Goal: Communication & Community: Answer question/provide support

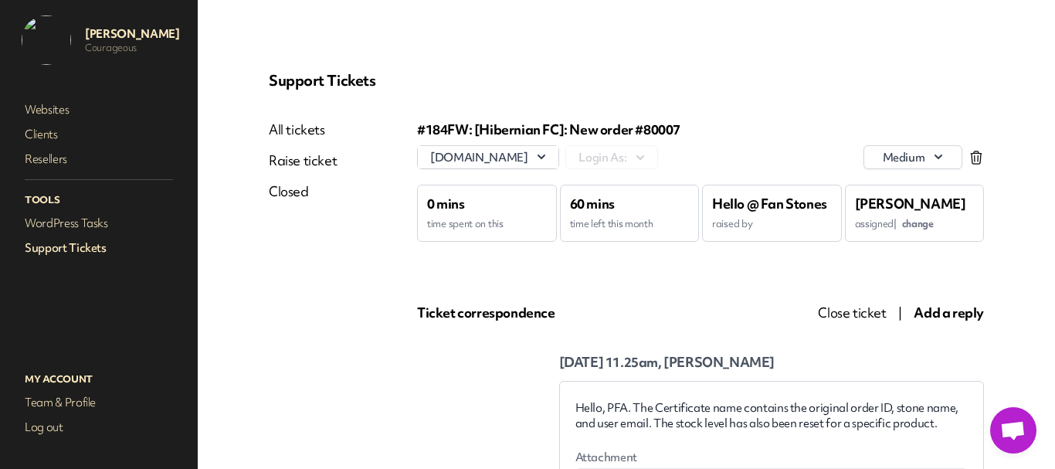
click at [855, 310] on span "Close ticket" at bounding box center [852, 312] width 68 height 17
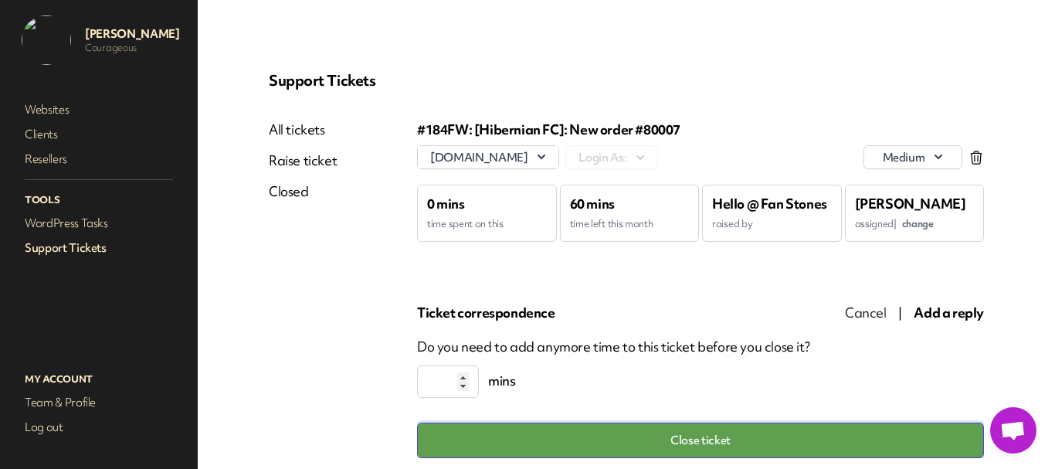
click at [733, 434] on button "Close ticket" at bounding box center [700, 440] width 567 height 36
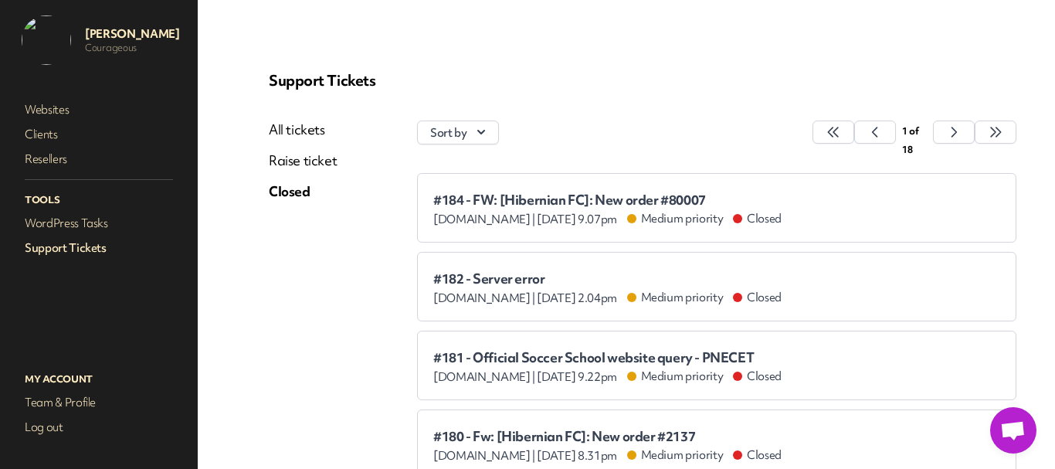
click at [302, 123] on link "All tickets" at bounding box center [303, 129] width 68 height 19
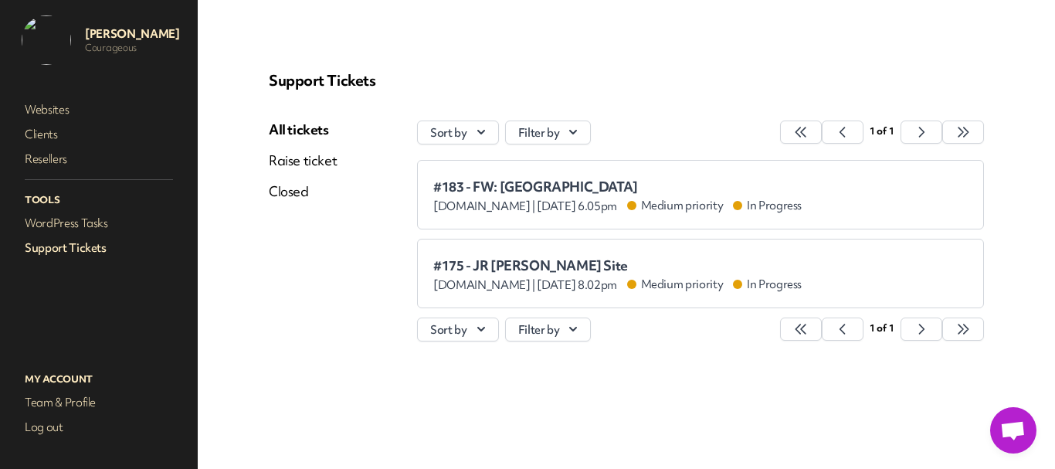
click at [554, 193] on span "#183 - FW: [GEOGRAPHIC_DATA]" at bounding box center [617, 186] width 368 height 15
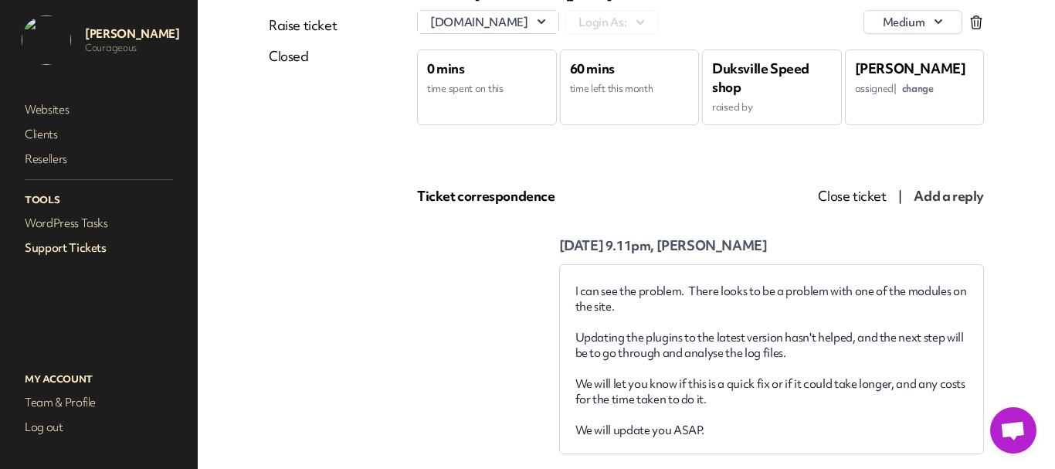
scroll to position [154, 0]
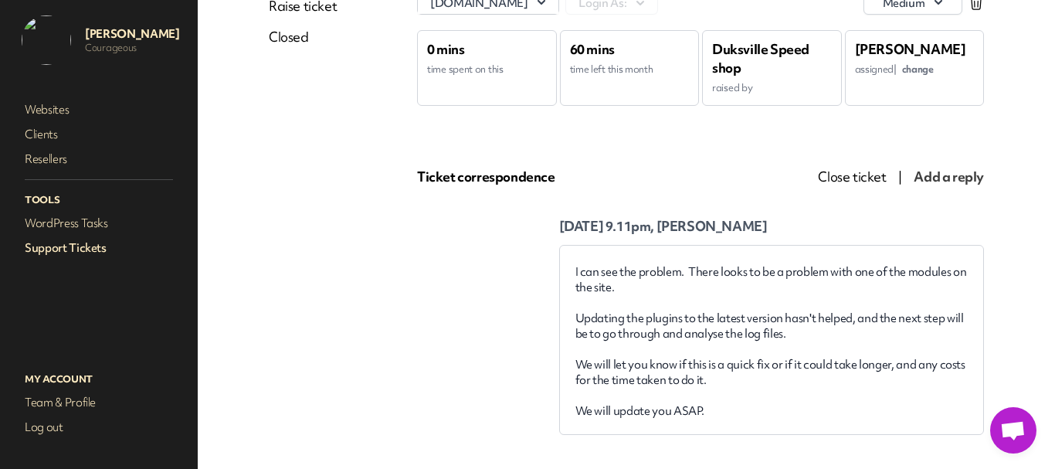
click at [906, 70] on span "change" at bounding box center [918, 69] width 32 height 12
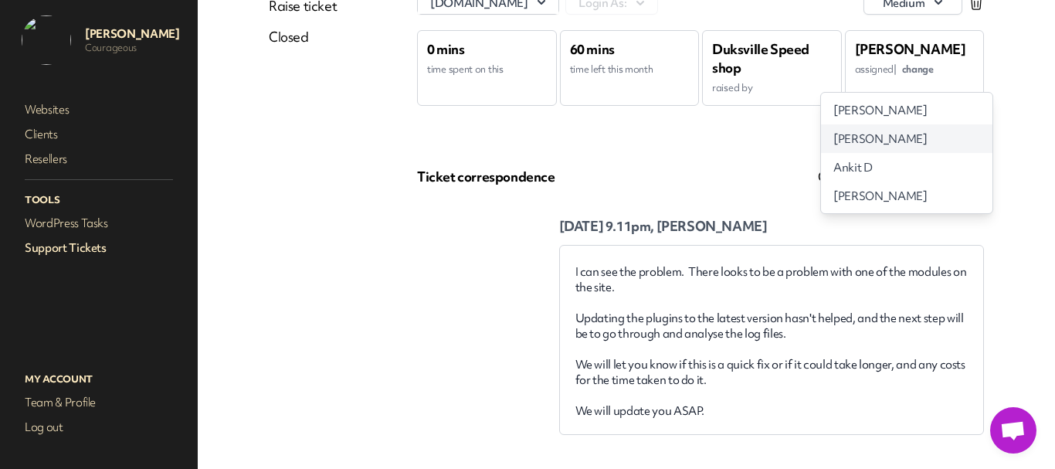
click at [872, 137] on span "[PERSON_NAME]" at bounding box center [879, 138] width 93 height 16
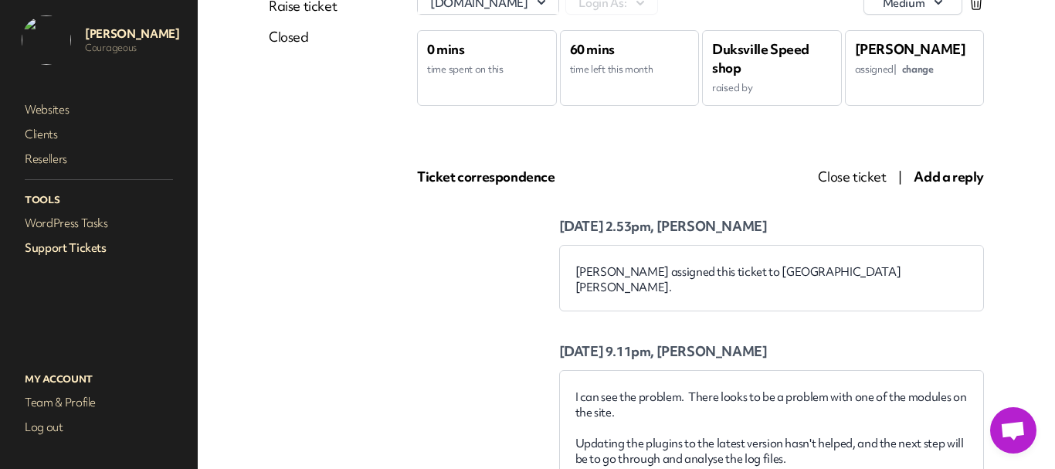
click at [955, 175] on span "Add a reply" at bounding box center [948, 176] width 70 height 17
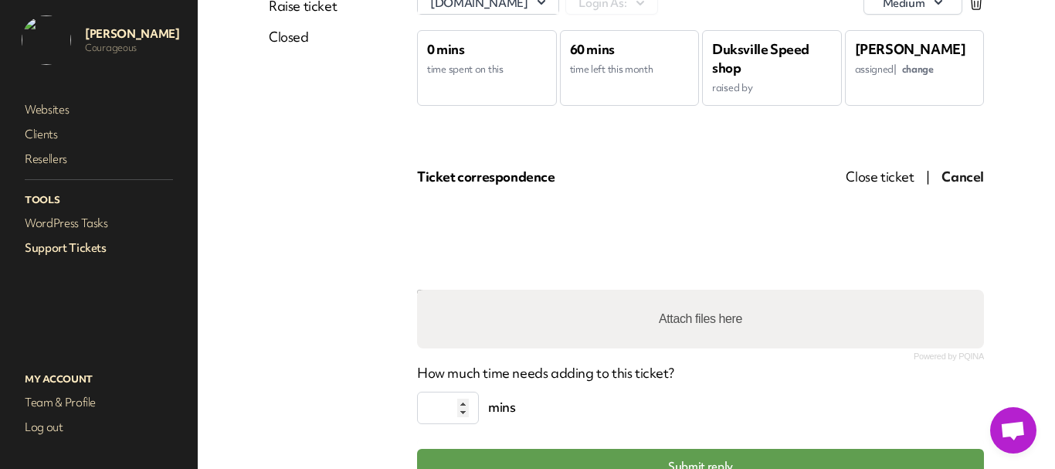
click at [512, 198] on div "#183 FW: [GEOGRAPHIC_DATA] [DOMAIN_NAME] Login As: medium 0 mins time spent on …" at bounding box center [700, 225] width 567 height 518
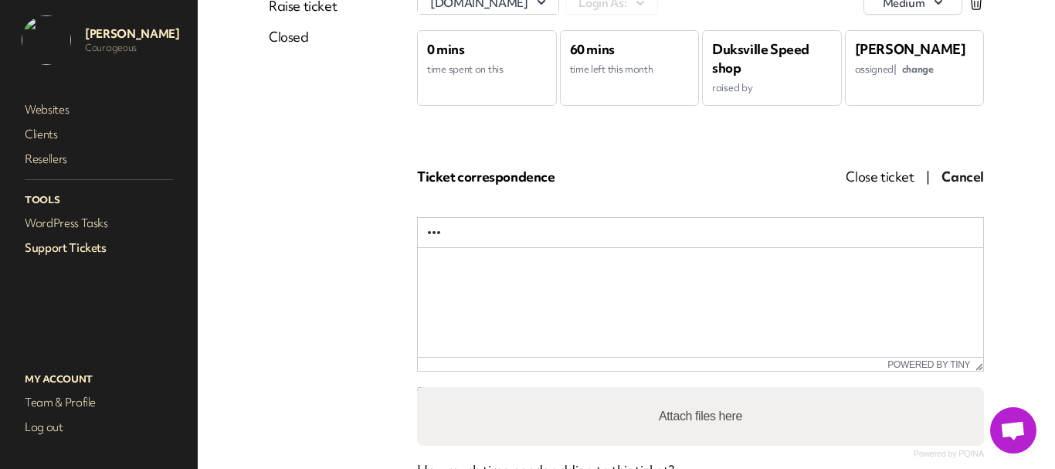
scroll to position [0, 0]
click at [520, 265] on p "Rich Text Area. Press ALT-0 for help." at bounding box center [700, 268] width 541 height 17
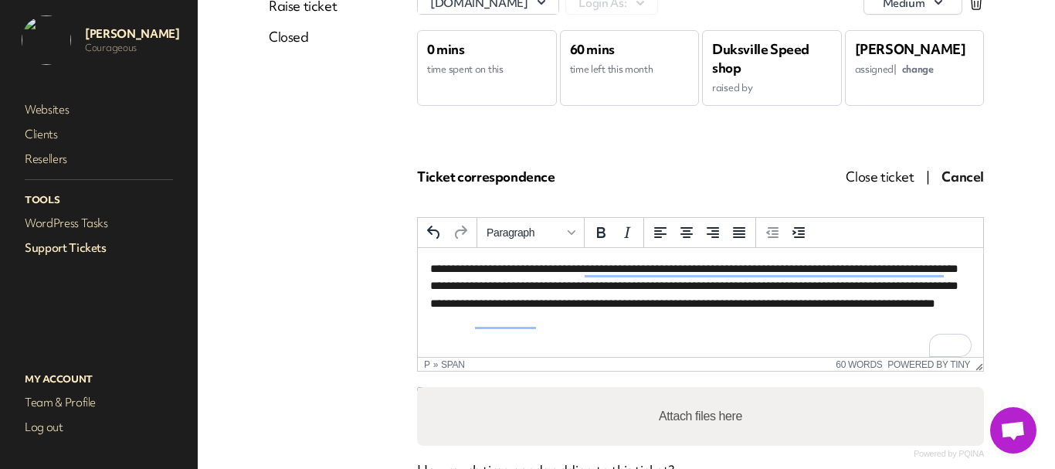
click at [539, 302] on span "**********" at bounding box center [694, 286] width 528 height 46
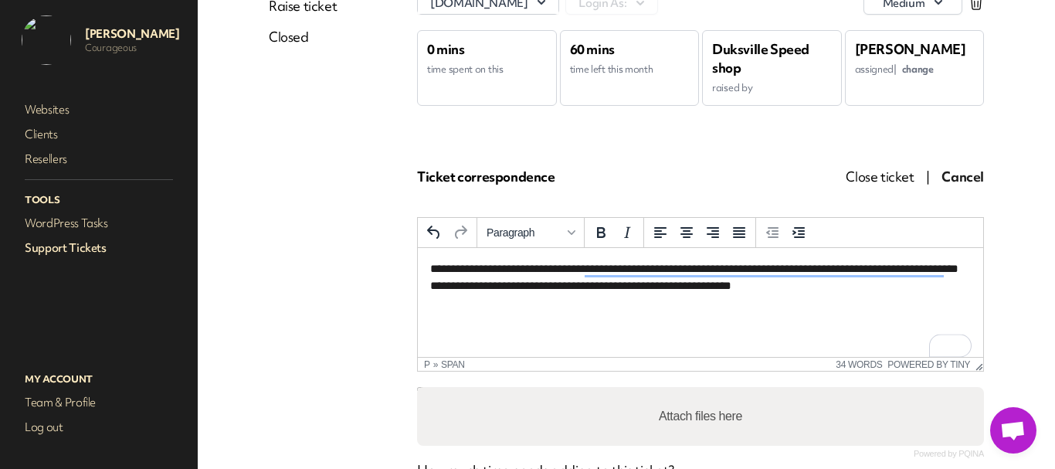
scroll to position [309, 0]
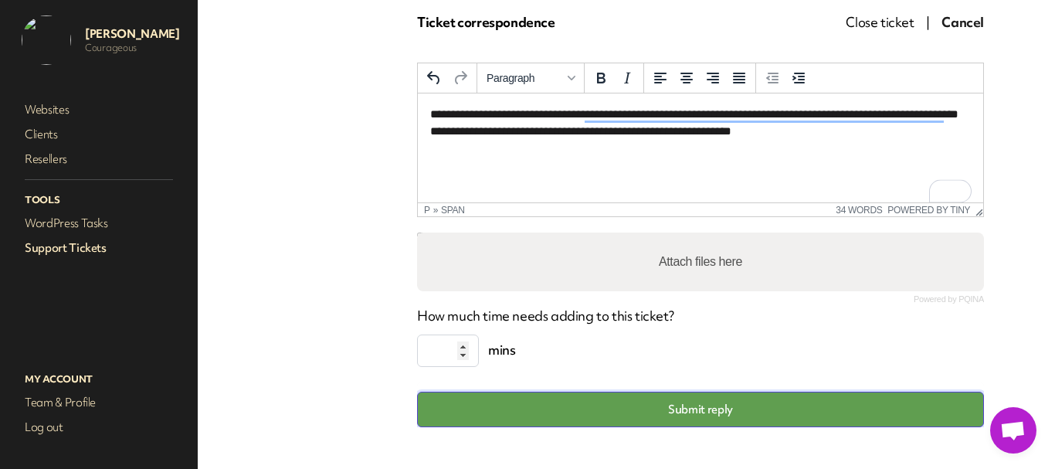
click at [669, 403] on button "Submit reply" at bounding box center [700, 409] width 567 height 36
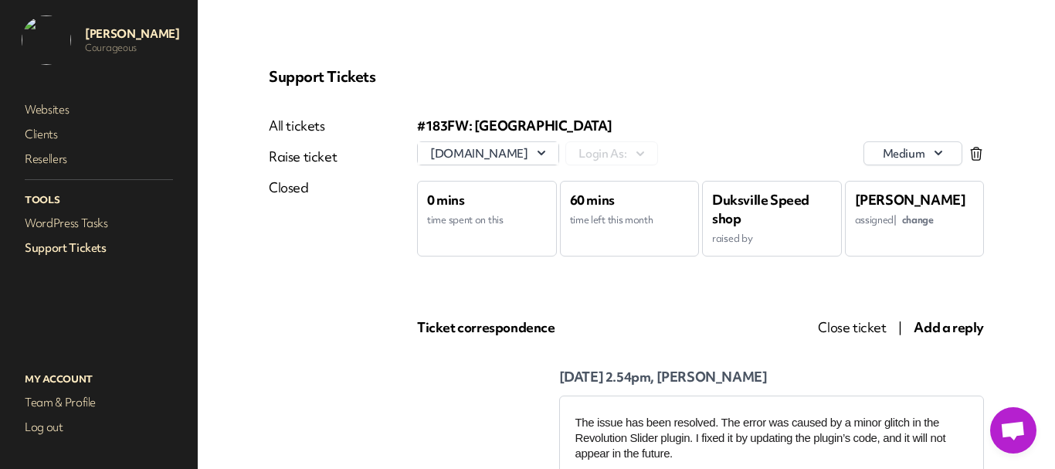
scroll to position [0, 0]
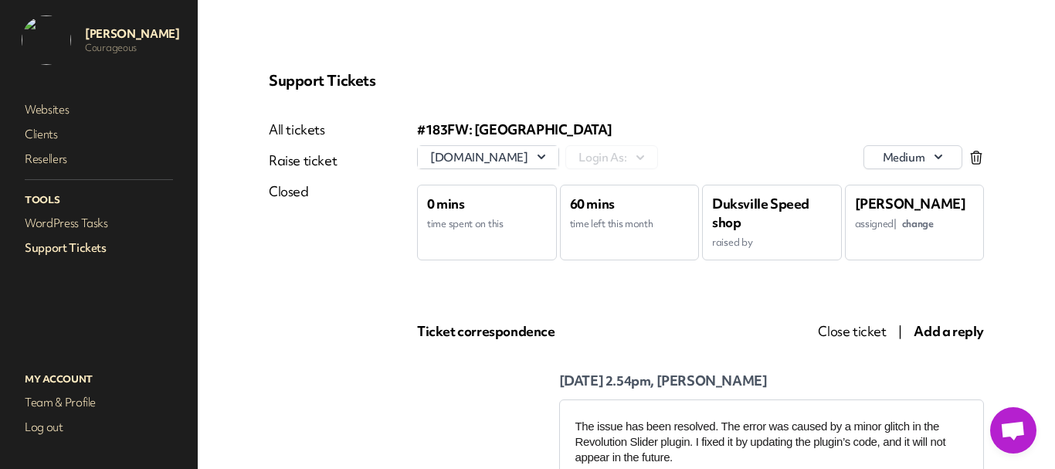
click at [90, 245] on link "Support Tickets" at bounding box center [99, 248] width 154 height 22
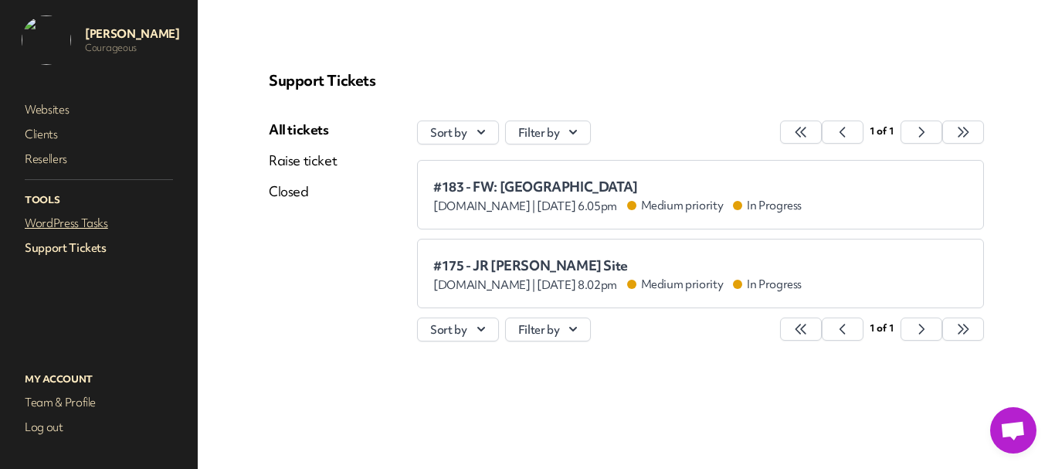
click at [73, 232] on link "WordPress Tasks" at bounding box center [99, 223] width 154 height 22
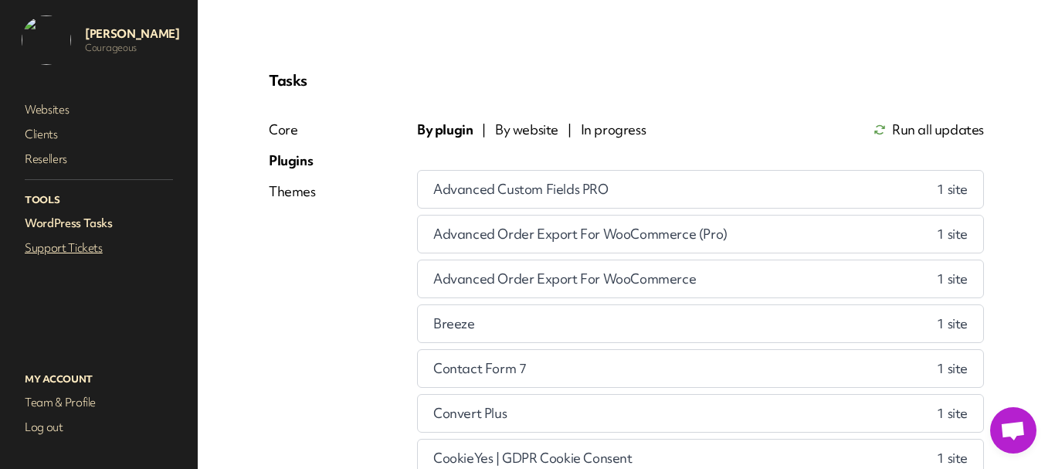
click at [73, 250] on link "Support Tickets" at bounding box center [99, 248] width 154 height 22
